Goal: Navigation & Orientation: Find specific page/section

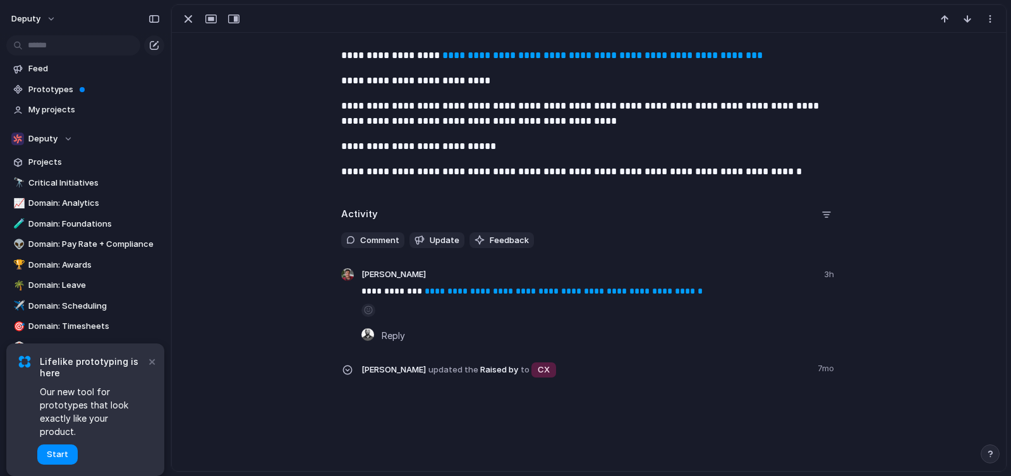
scroll to position [518, 0]
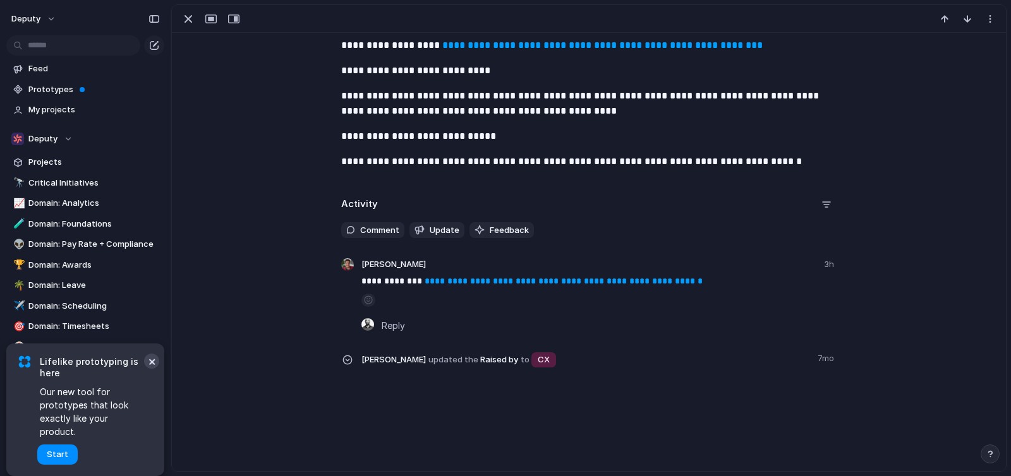
click at [149, 369] on button "×" at bounding box center [151, 361] width 15 height 15
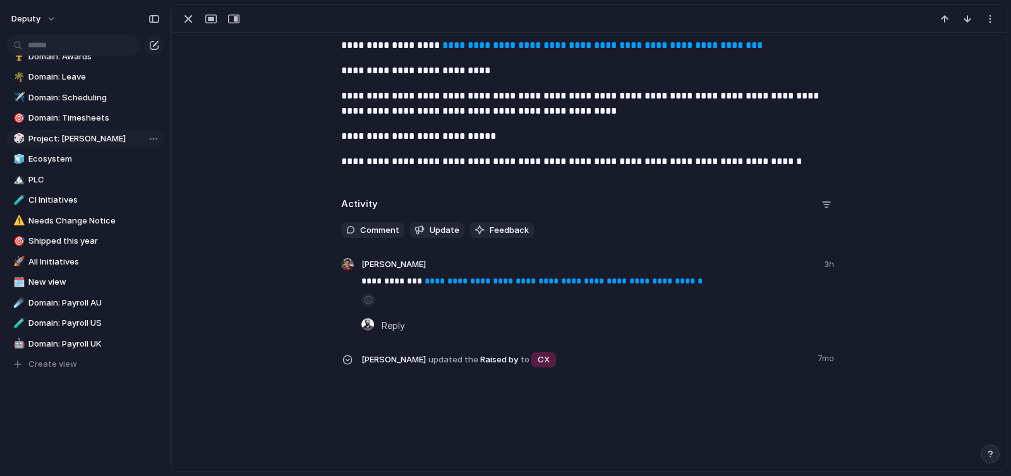
scroll to position [0, 0]
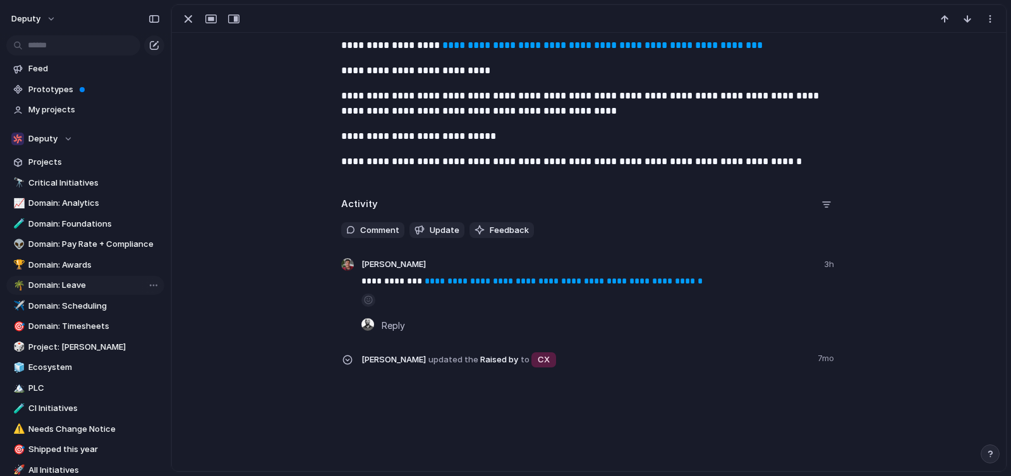
click at [76, 289] on span "Domain: Leave" at bounding box center [93, 285] width 131 height 13
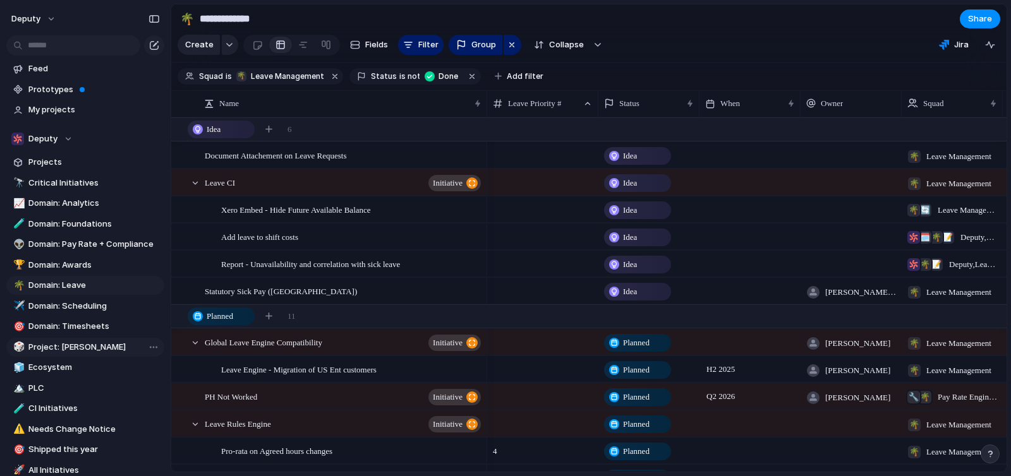
click at [75, 344] on span "Project: [PERSON_NAME]" at bounding box center [93, 347] width 131 height 13
click at [79, 346] on span "Project: [PERSON_NAME]" at bounding box center [93, 347] width 131 height 13
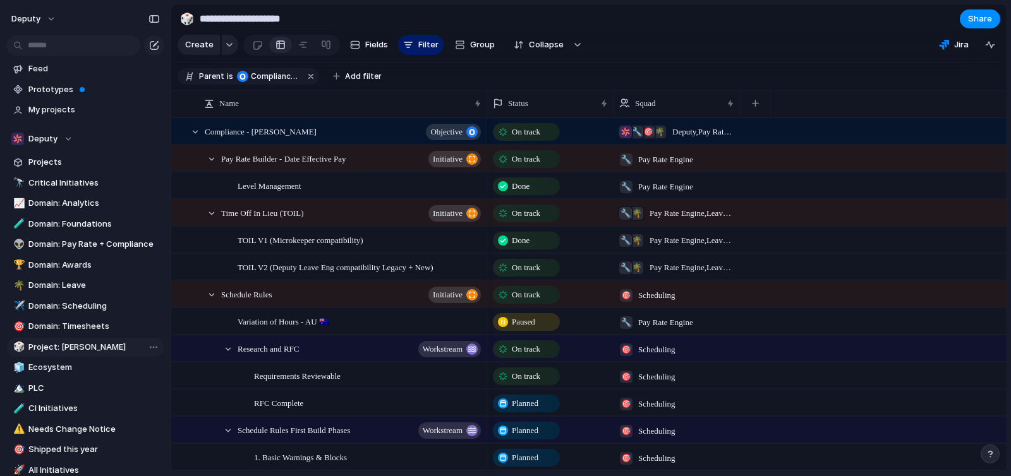
type input "**********"
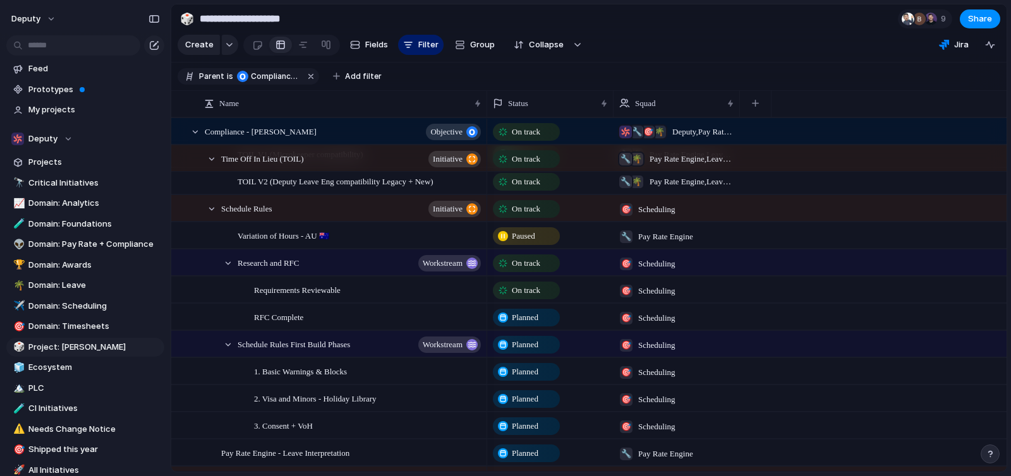
scroll to position [92, 0]
